Goal: Task Accomplishment & Management: Use online tool/utility

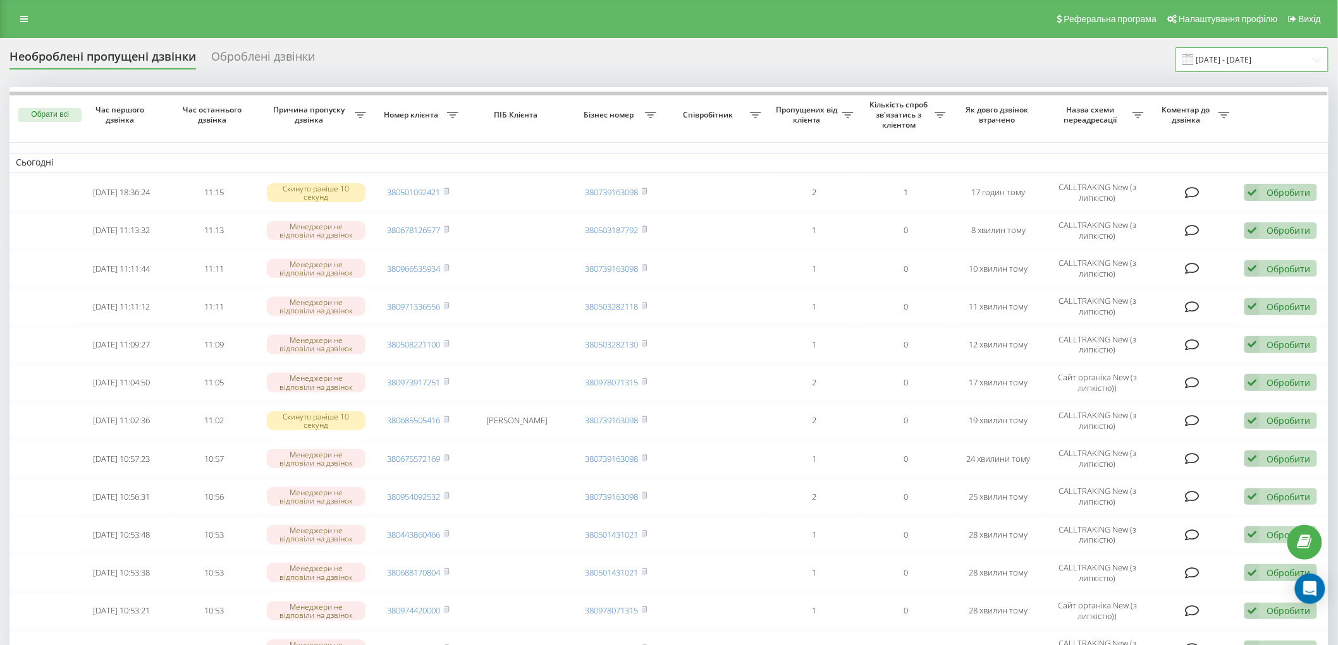
click at [1218, 58] on input "[DATE] - [DATE]" at bounding box center [1251, 59] width 153 height 25
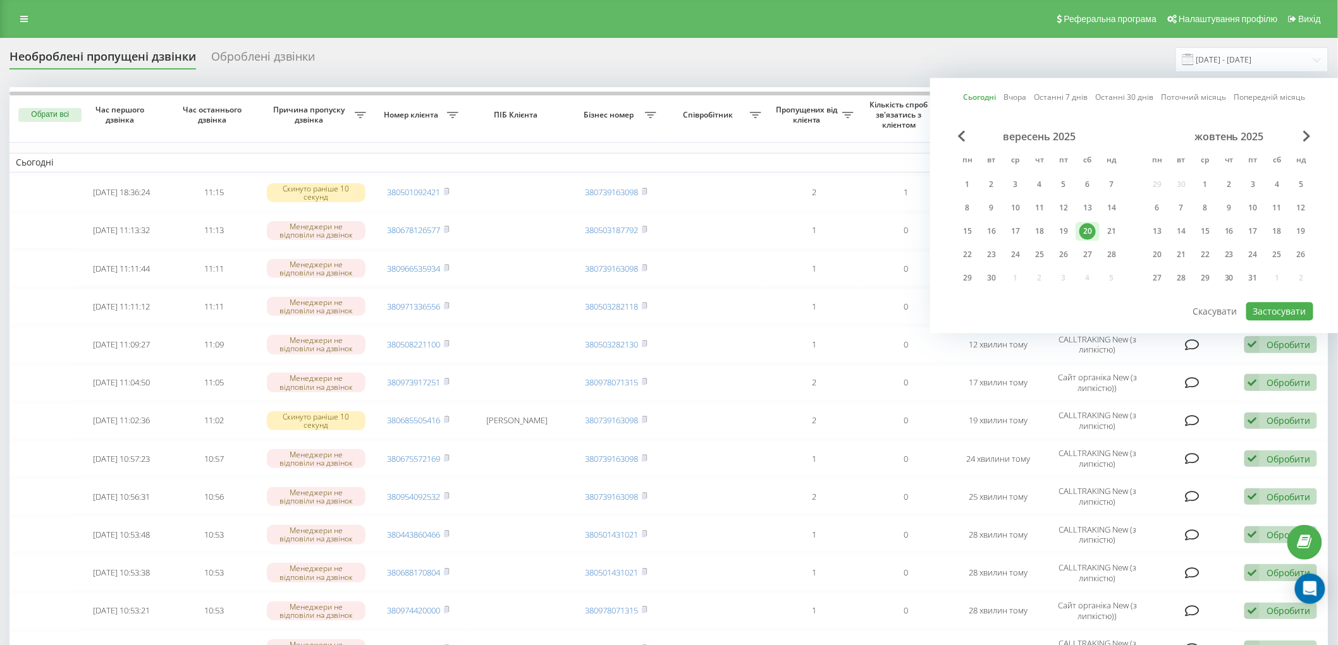
click at [1086, 228] on div "20" at bounding box center [1087, 231] width 16 height 16
click at [1293, 312] on button "Застосувати" at bounding box center [1279, 311] width 67 height 18
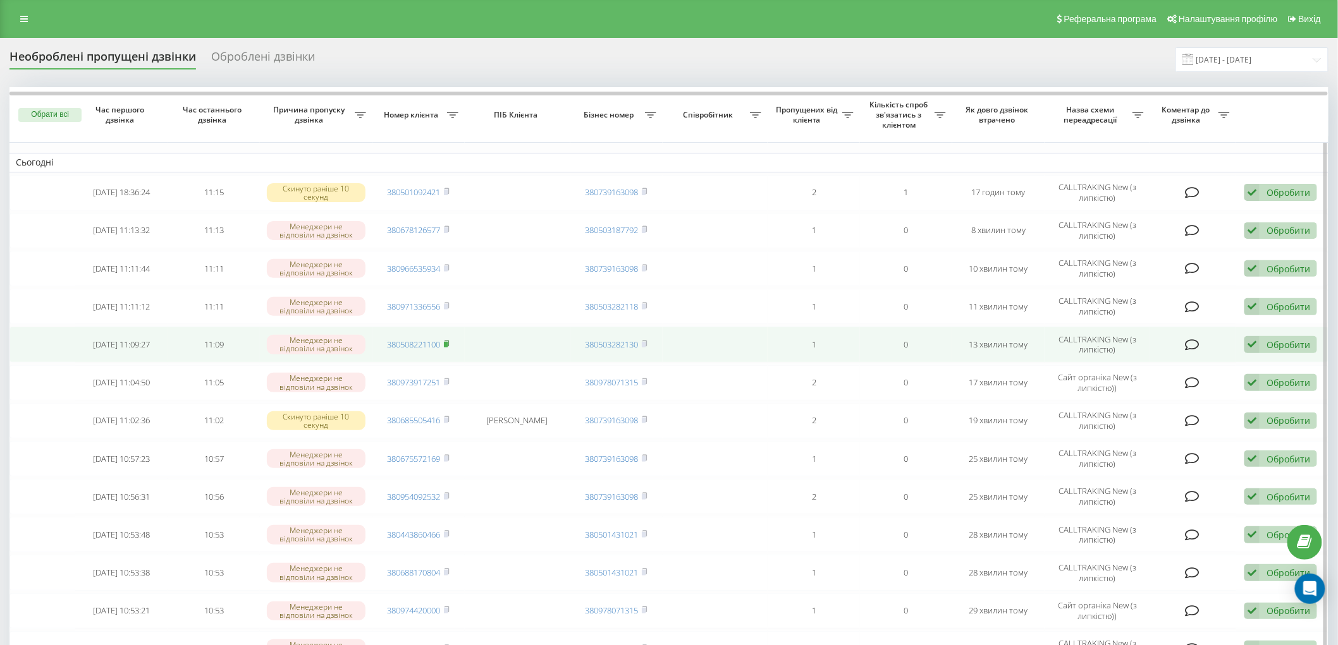
click at [449, 343] on icon at bounding box center [446, 344] width 4 height 6
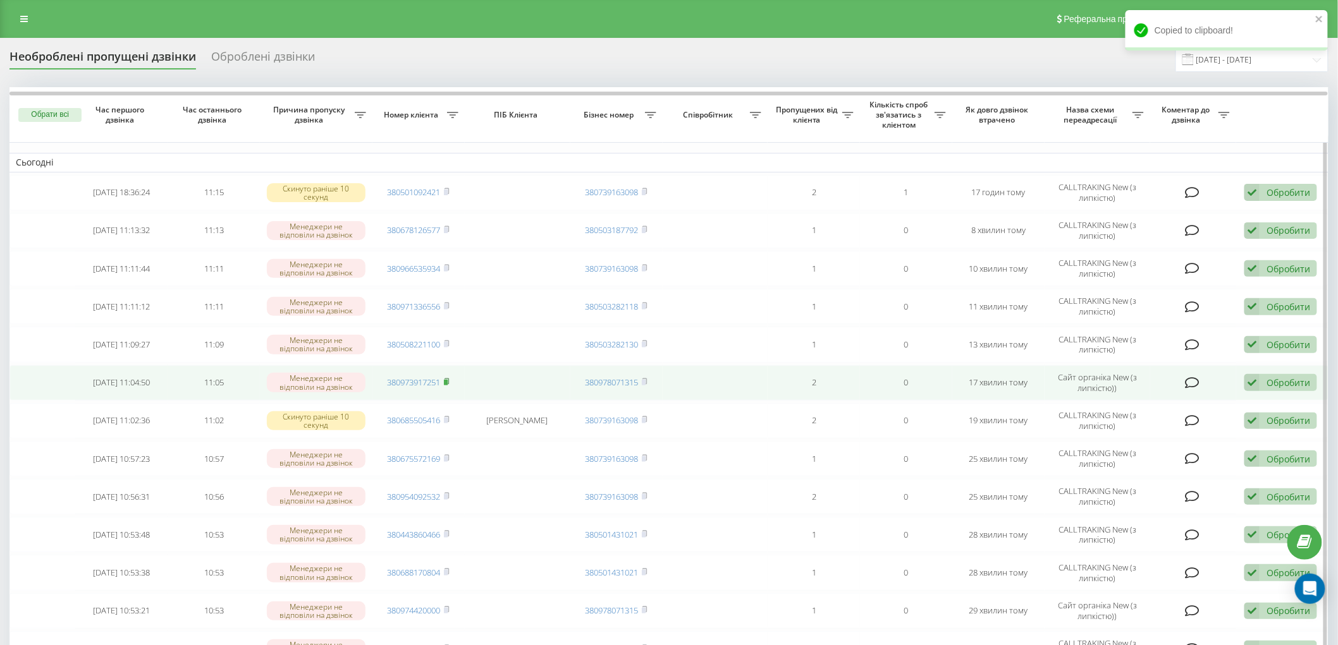
click at [447, 381] on rect at bounding box center [446, 383] width 4 height 6
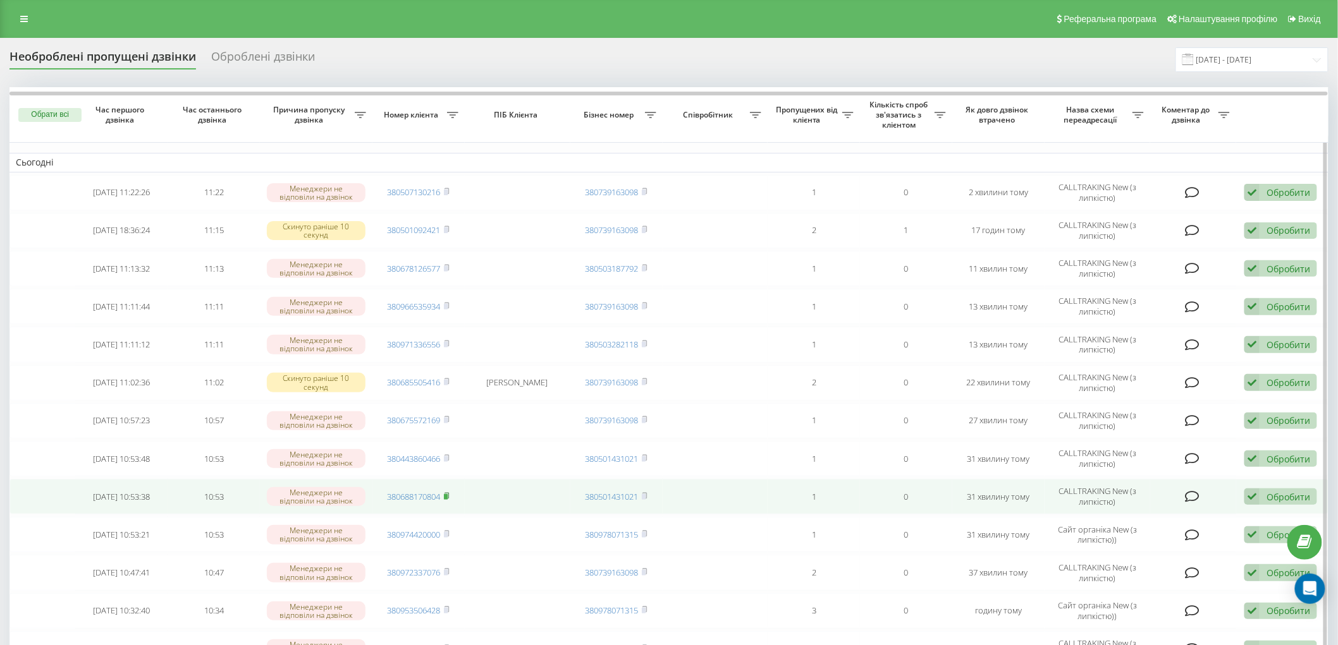
click at [448, 494] on rect at bounding box center [446, 497] width 4 height 6
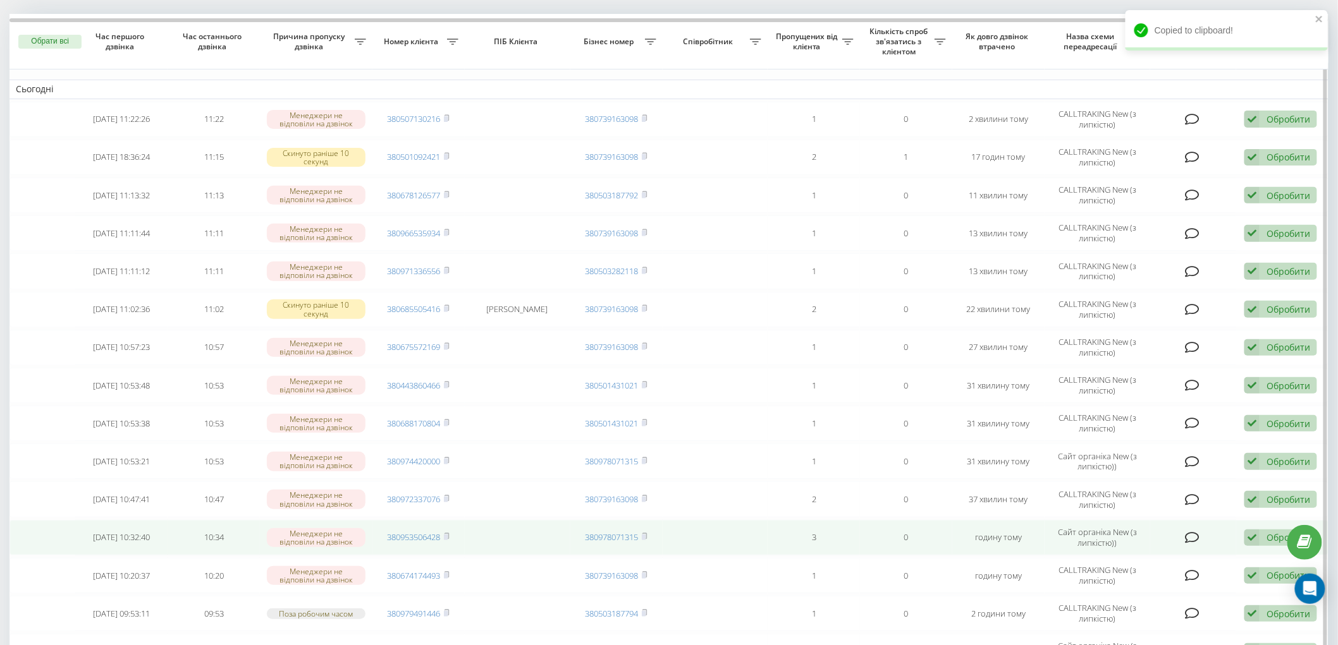
scroll to position [140, 0]
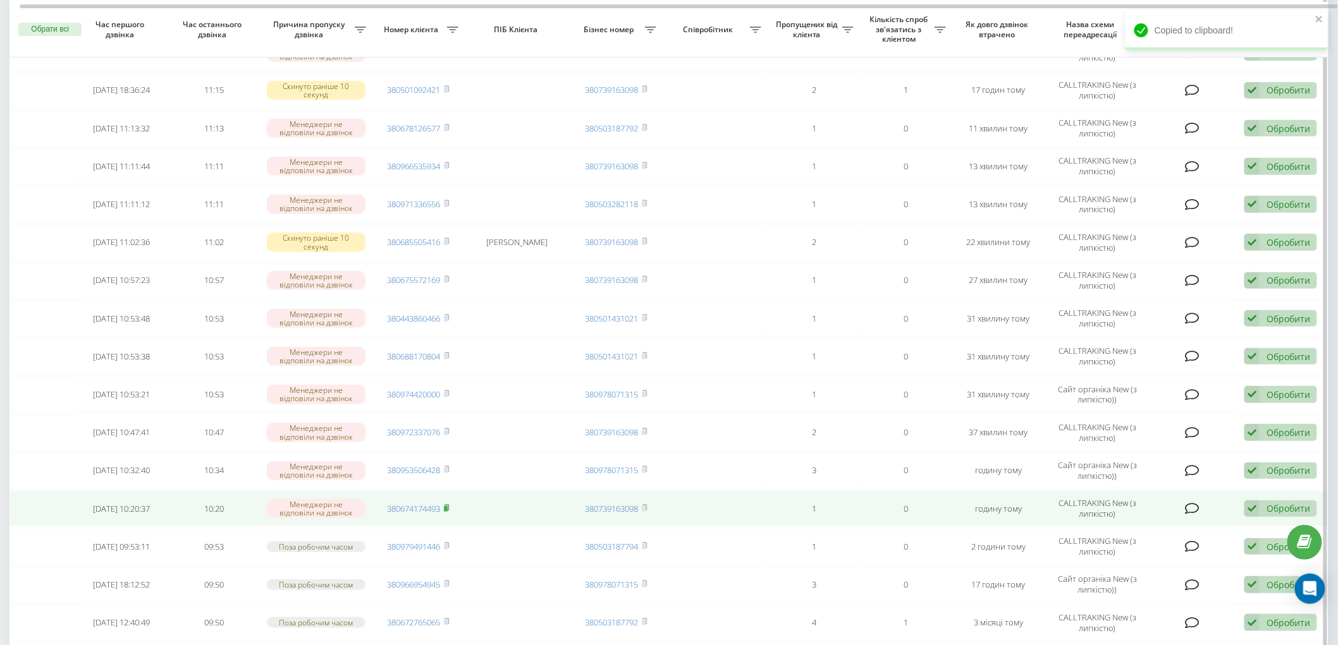
click at [449, 504] on icon at bounding box center [447, 508] width 6 height 8
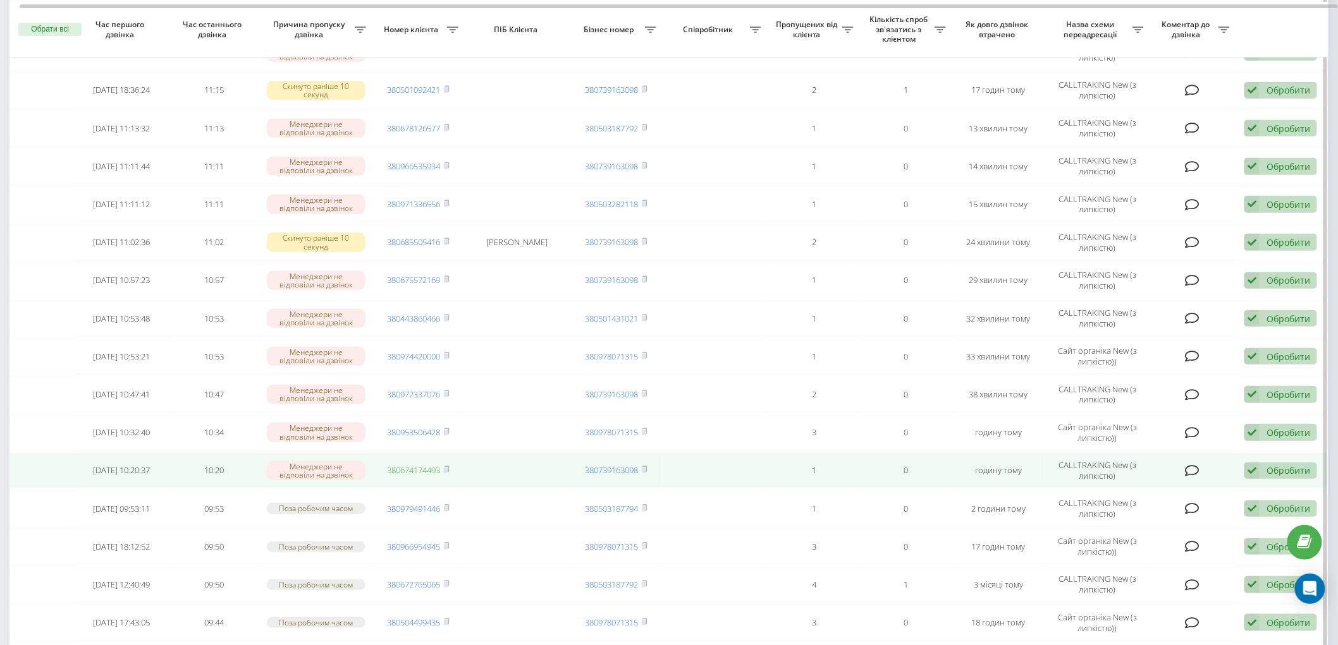
click at [440, 470] on link "380674174493" at bounding box center [414, 470] width 53 height 11
click at [448, 468] on rect at bounding box center [446, 471] width 4 height 6
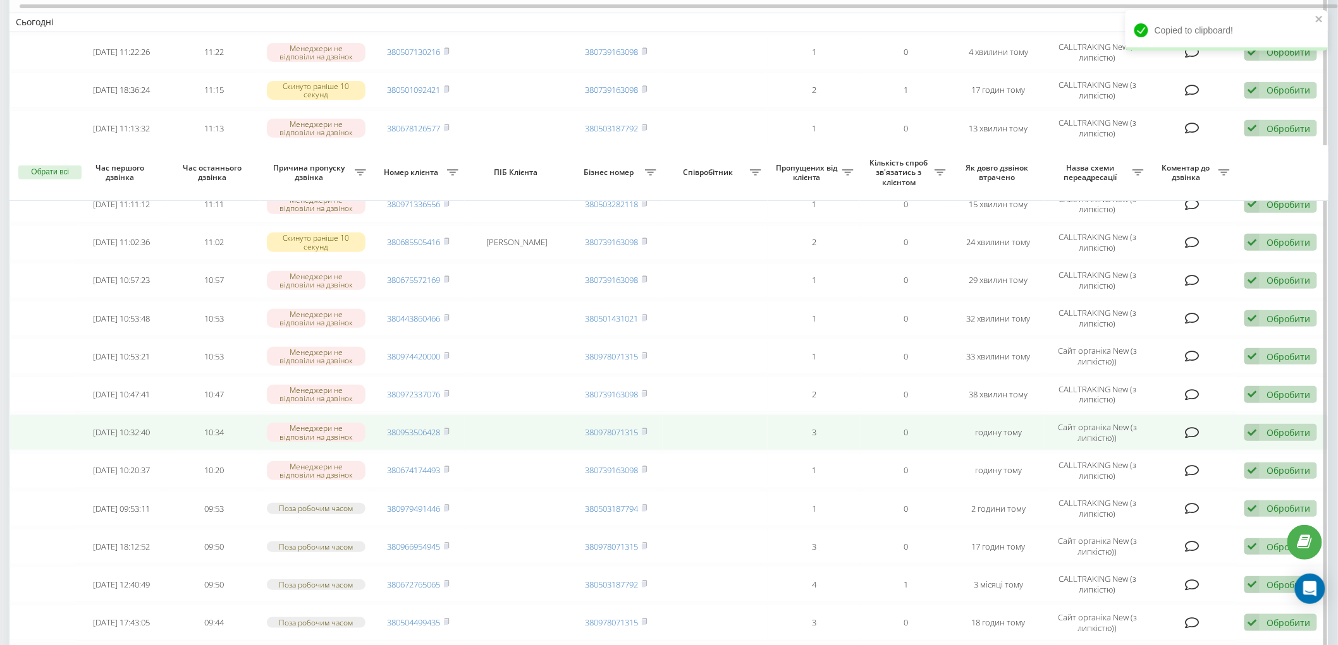
scroll to position [351, 0]
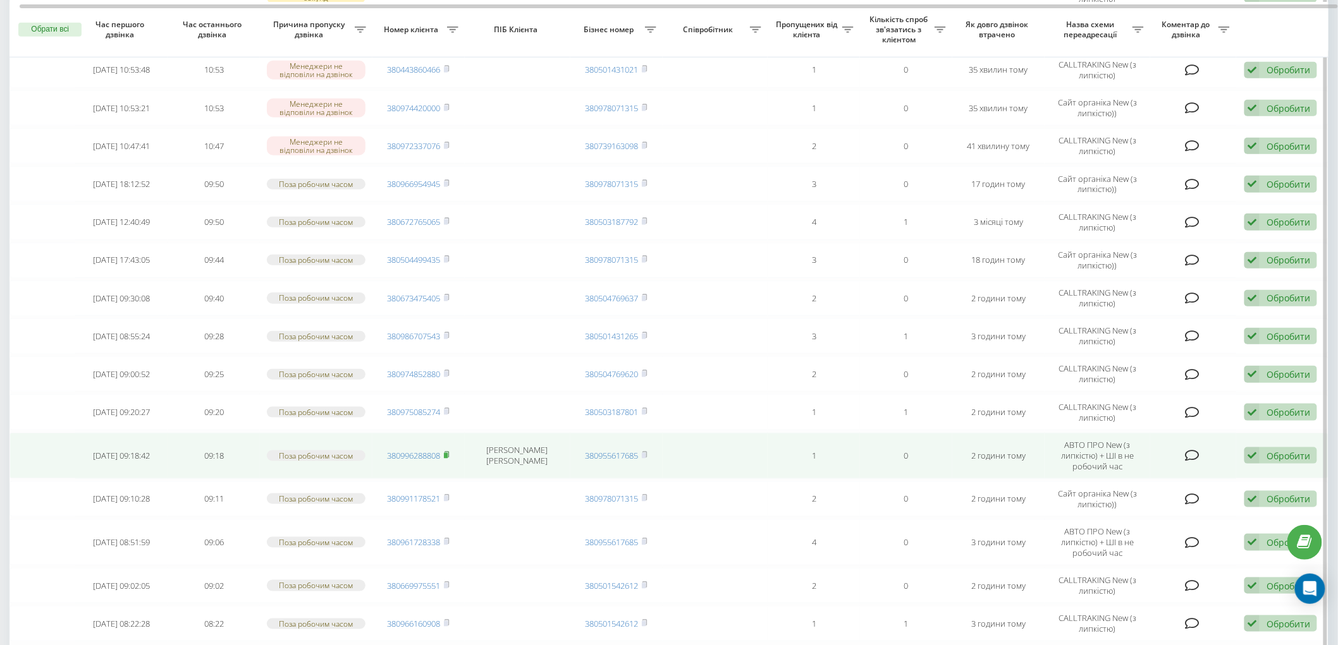
click at [448, 453] on rect at bounding box center [446, 456] width 4 height 6
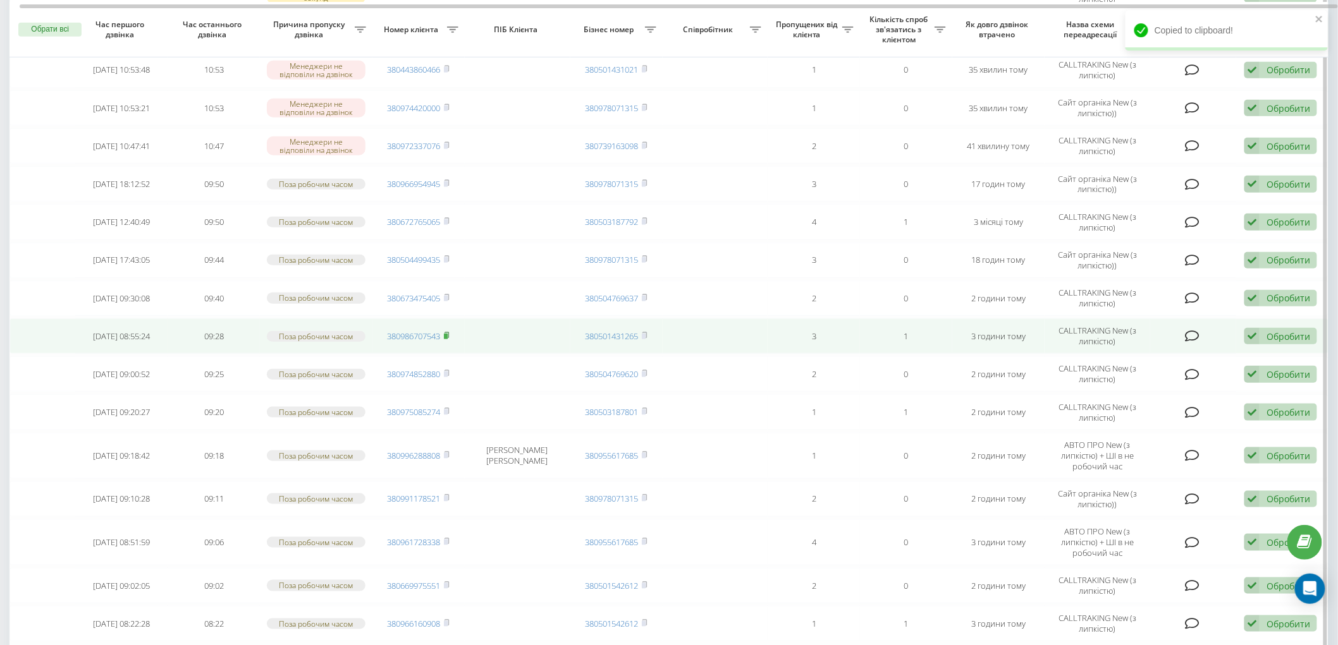
click at [448, 334] on rect at bounding box center [446, 337] width 4 height 6
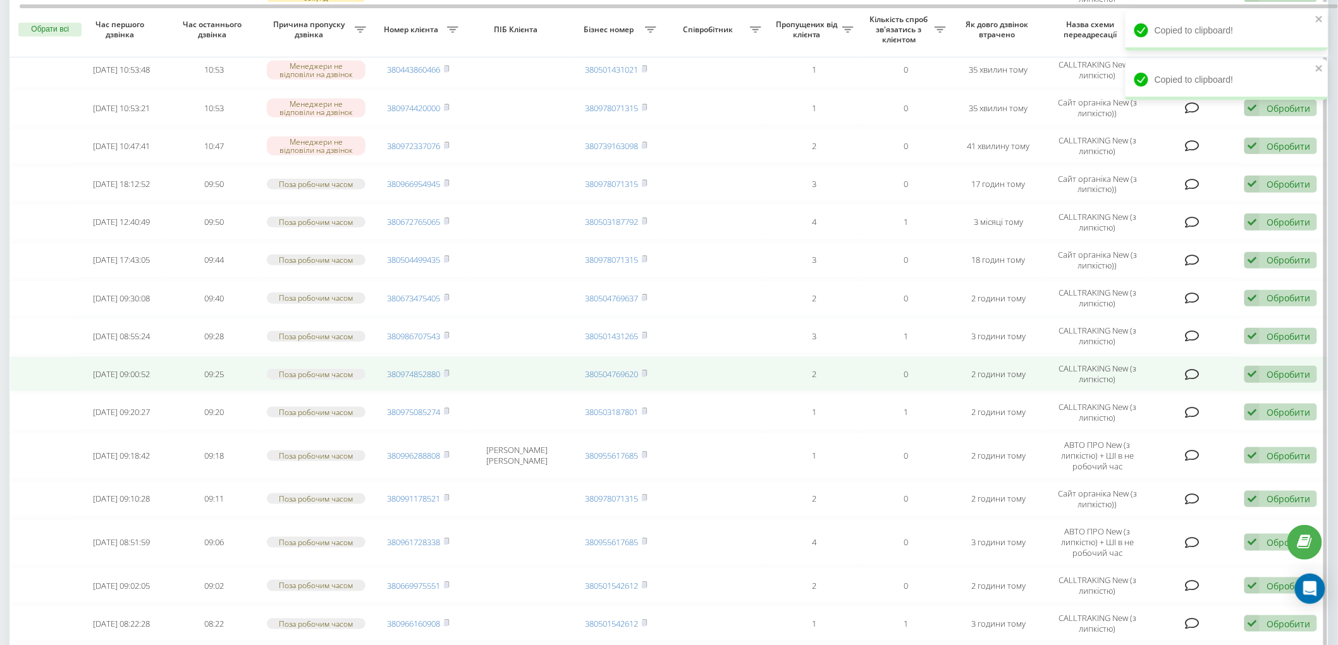
click at [451, 365] on td "380974852880" at bounding box center [418, 374] width 92 height 35
click at [445, 372] on rect at bounding box center [446, 375] width 4 height 6
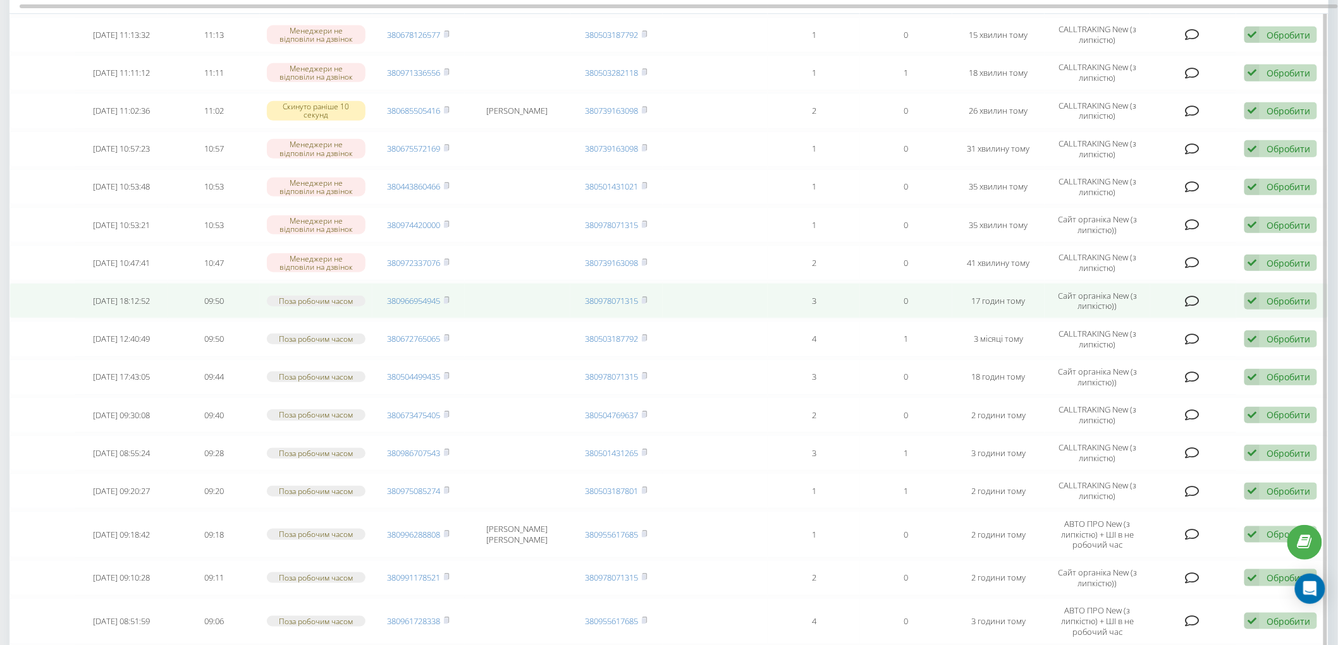
scroll to position [140, 0]
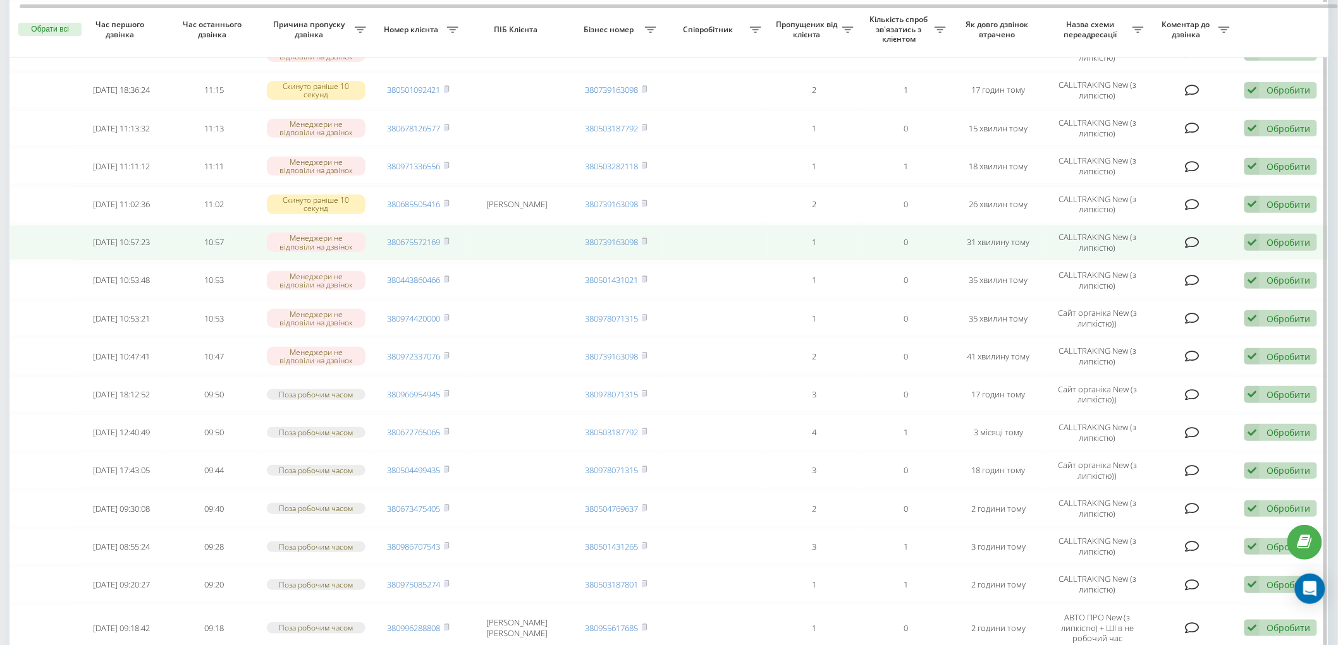
click at [443, 241] on span "380675572169" at bounding box center [419, 241] width 62 height 11
click at [449, 241] on icon at bounding box center [447, 242] width 6 height 8
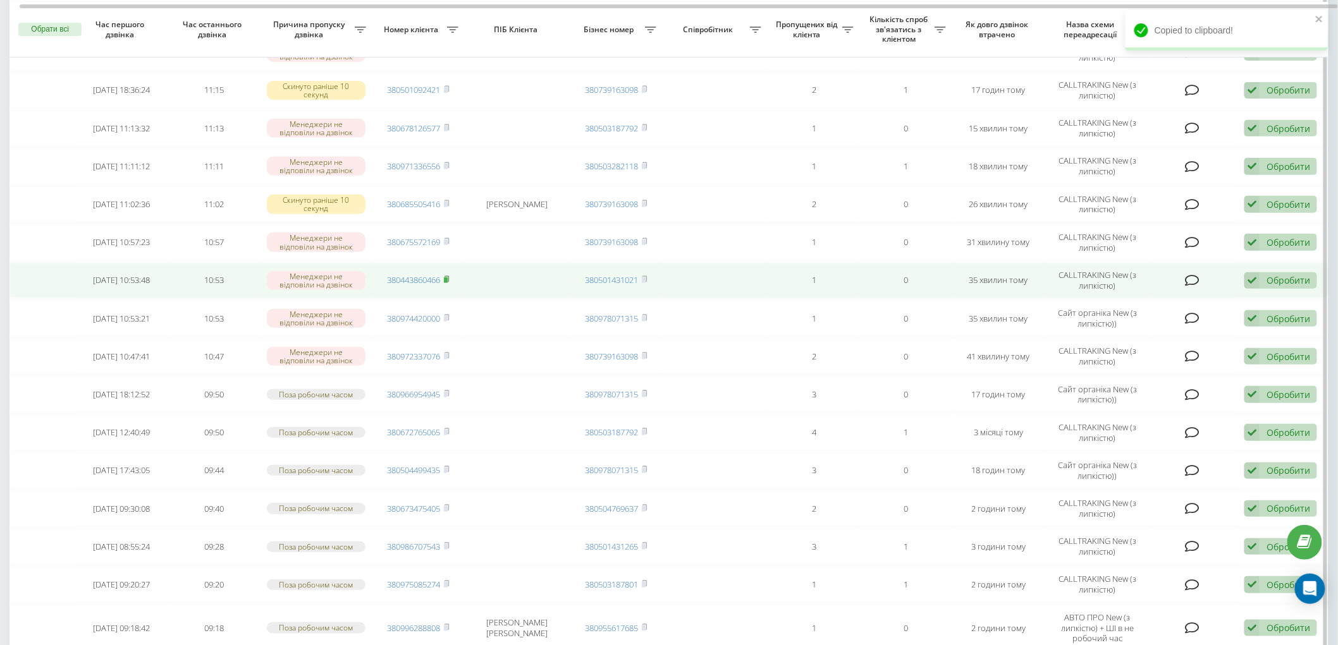
click at [447, 281] on rect at bounding box center [446, 281] width 4 height 6
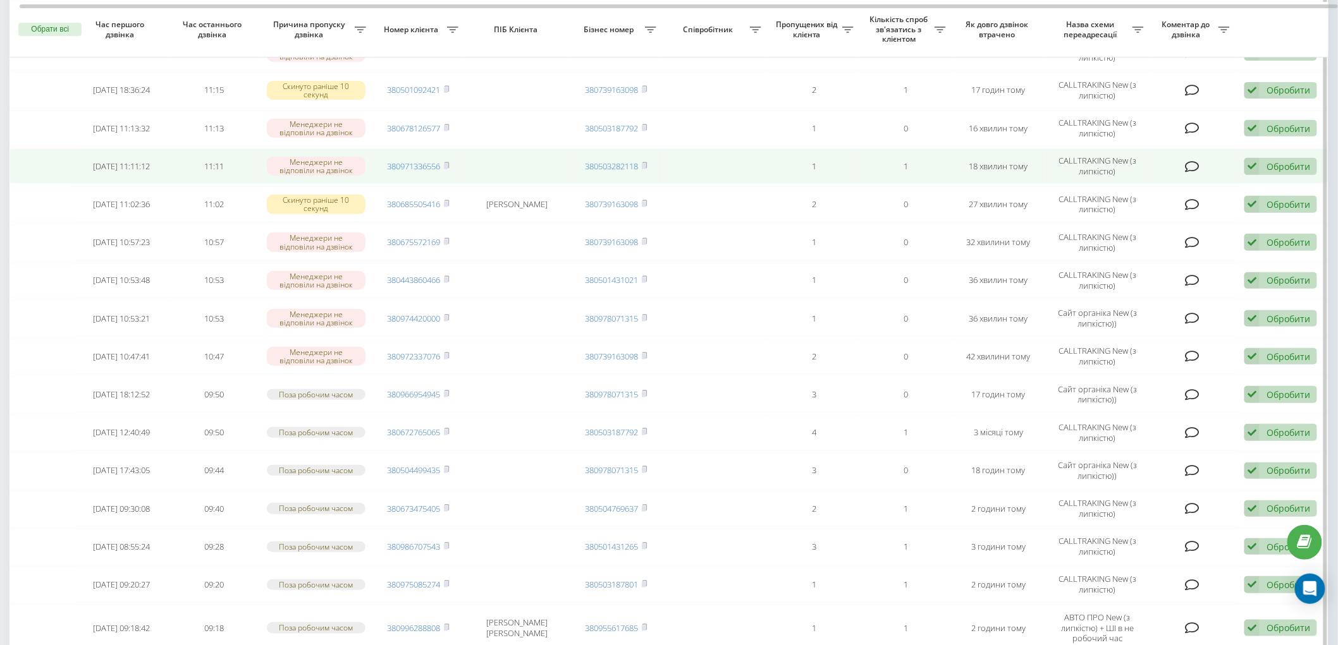
click at [451, 166] on td "380971336556" at bounding box center [418, 166] width 92 height 35
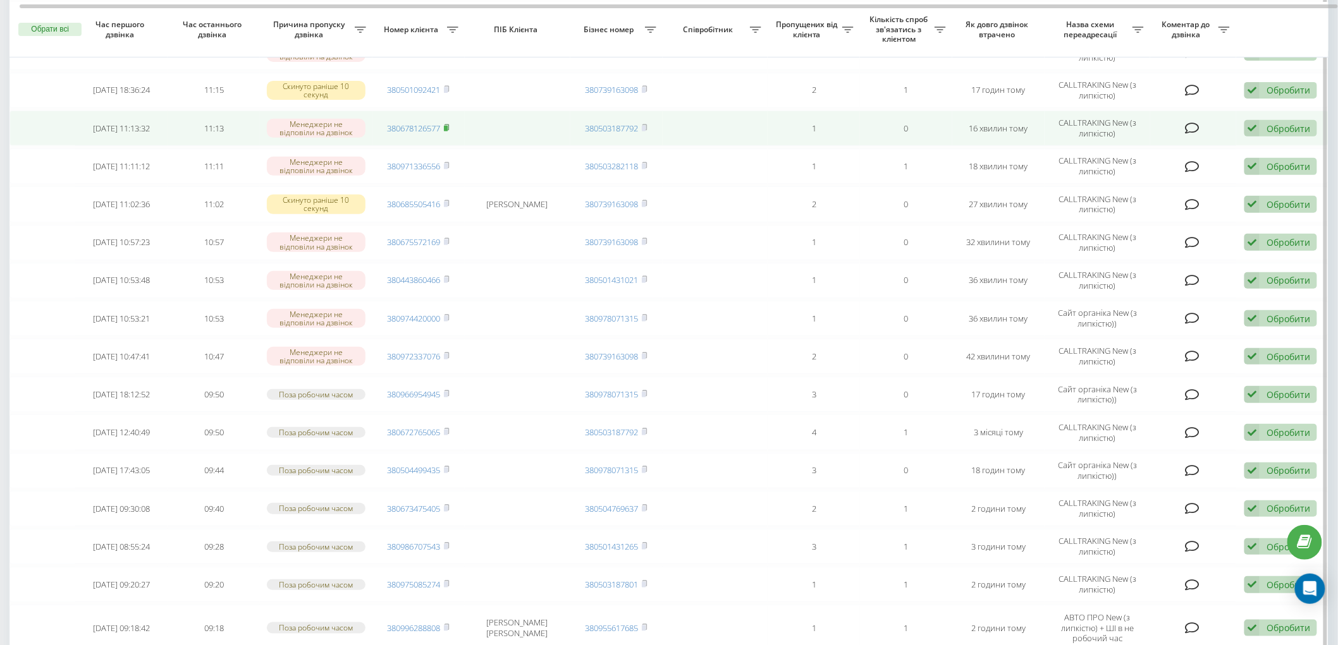
click at [447, 126] on rect at bounding box center [446, 129] width 4 height 6
